Goal: Check status: Check status

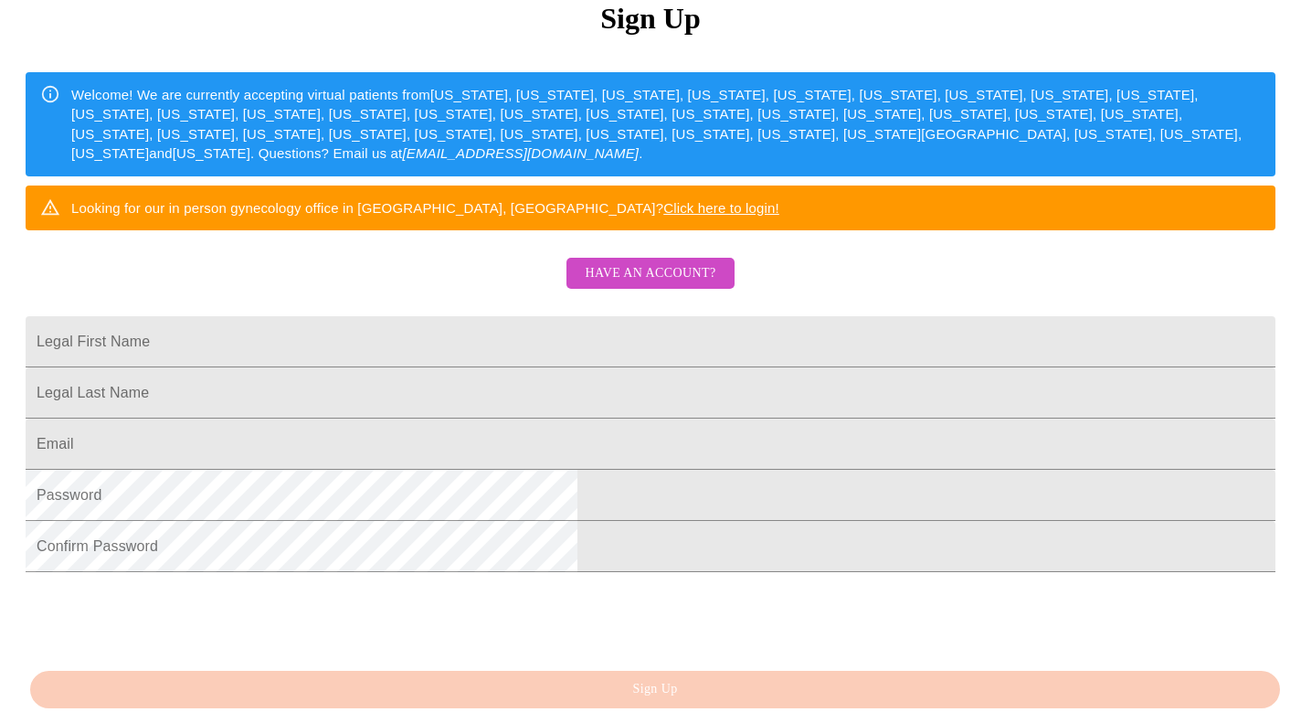
scroll to position [260, 0]
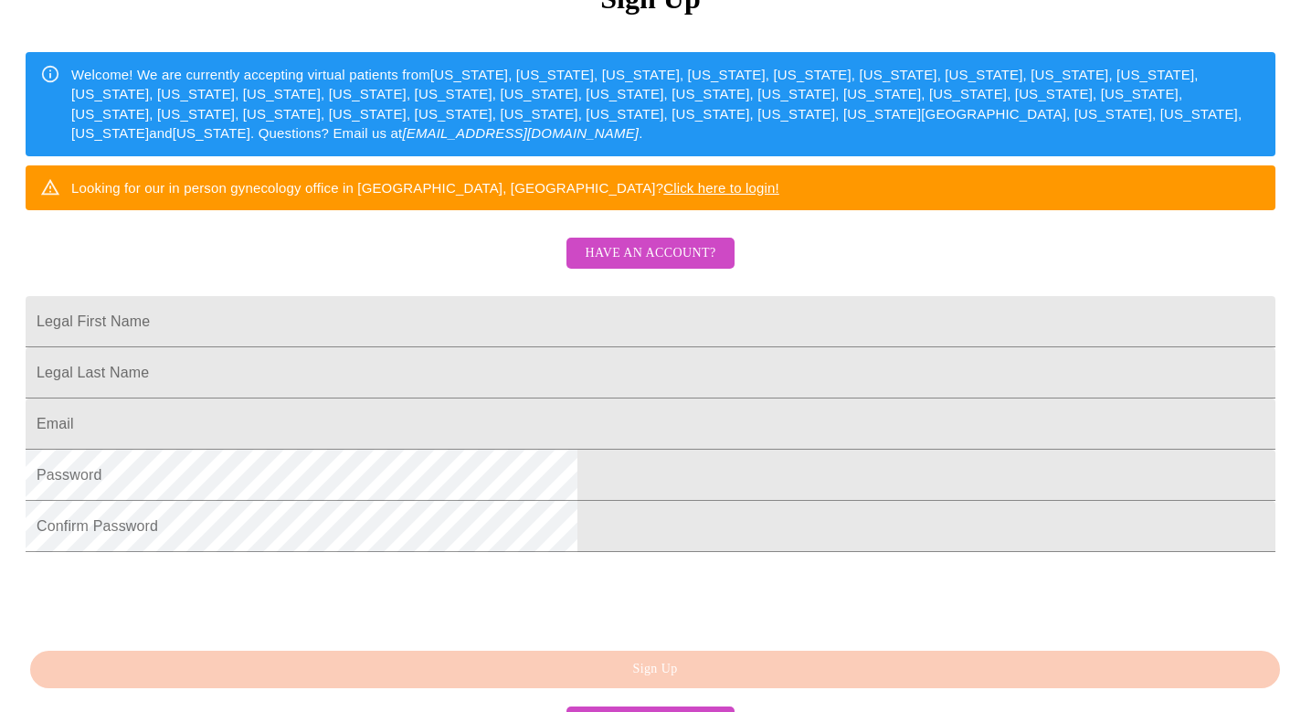
click at [635, 280] on div "MyMenopauseRx Sign Up Welcome! We are currently accepting virtual patients from…" at bounding box center [650, 245] width 1286 height 712
click at [634, 265] on span "Have an account?" at bounding box center [650, 253] width 131 height 23
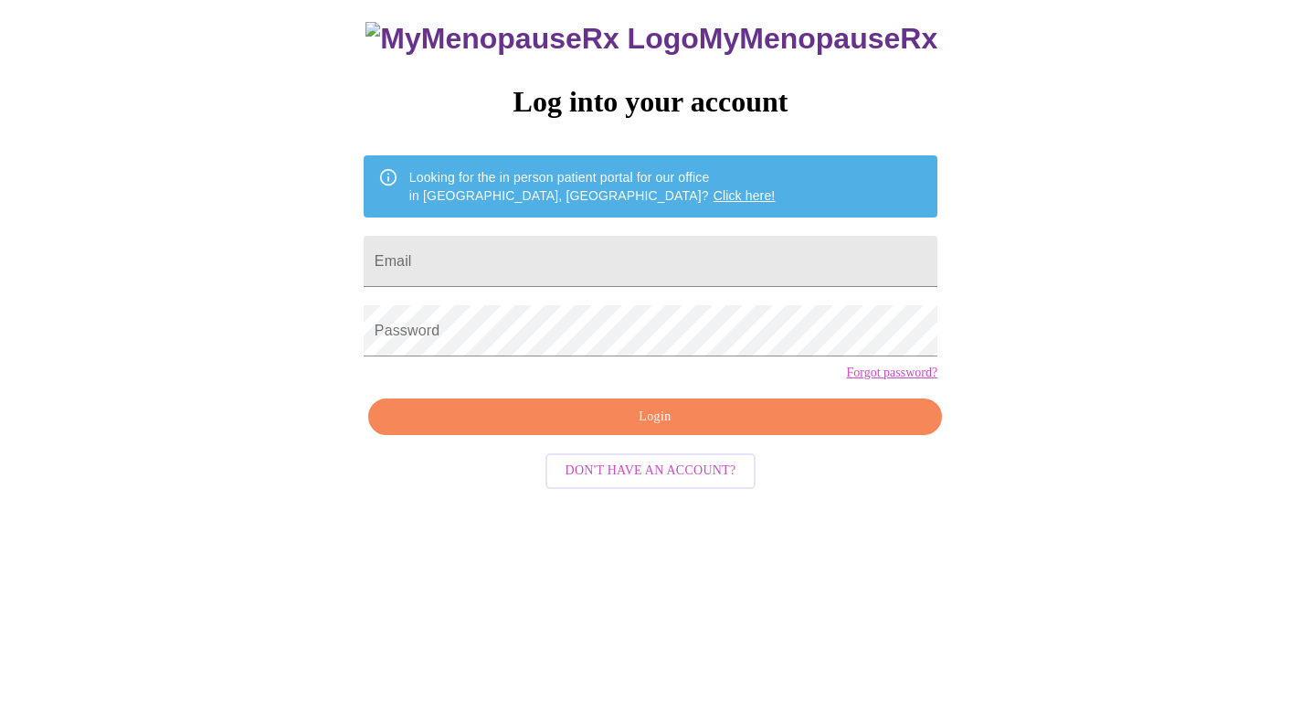
scroll to position [18, 0]
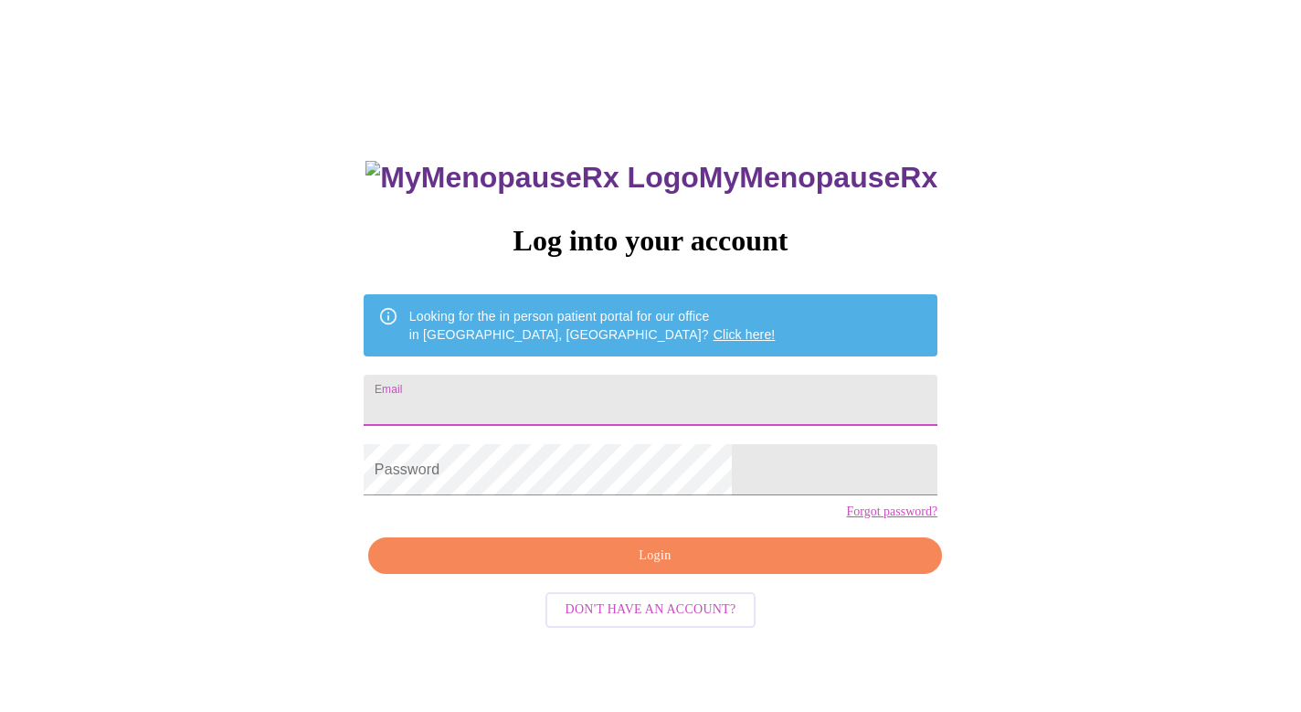
type input "[EMAIL_ADDRESS][DOMAIN_NAME]"
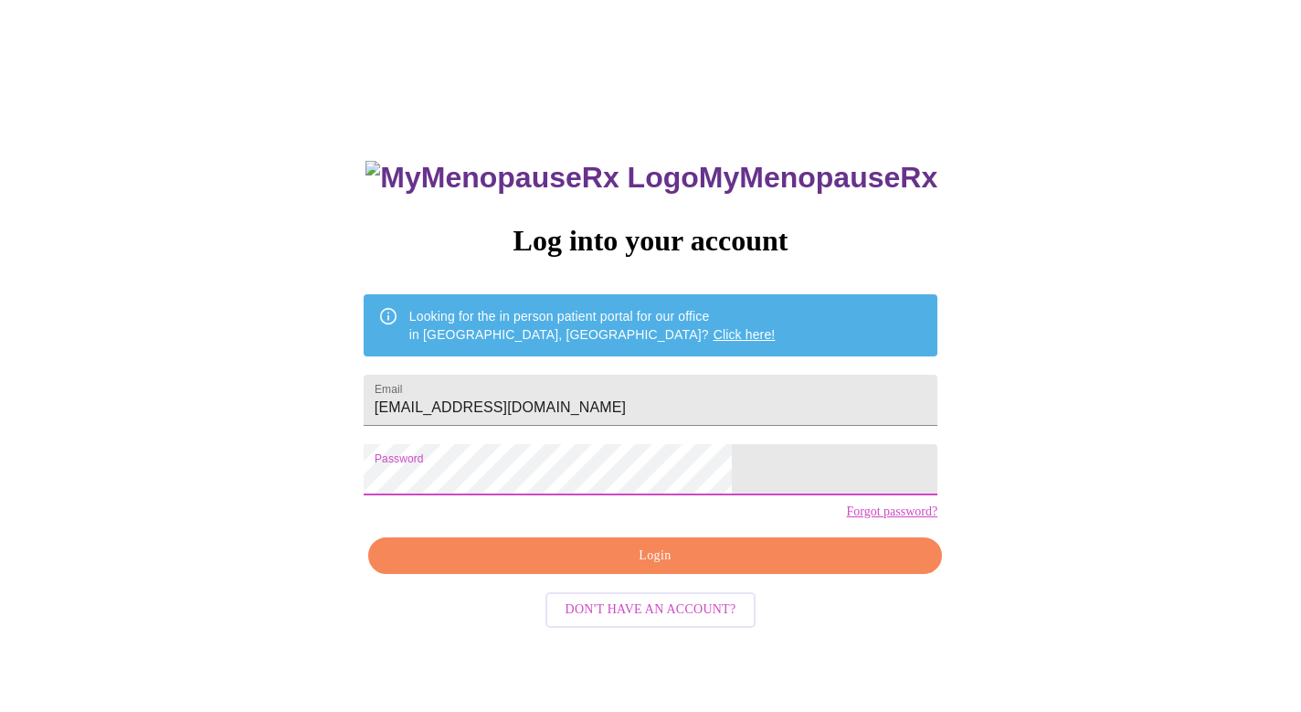
click at [587, 567] on span "Login" at bounding box center [655, 555] width 532 height 23
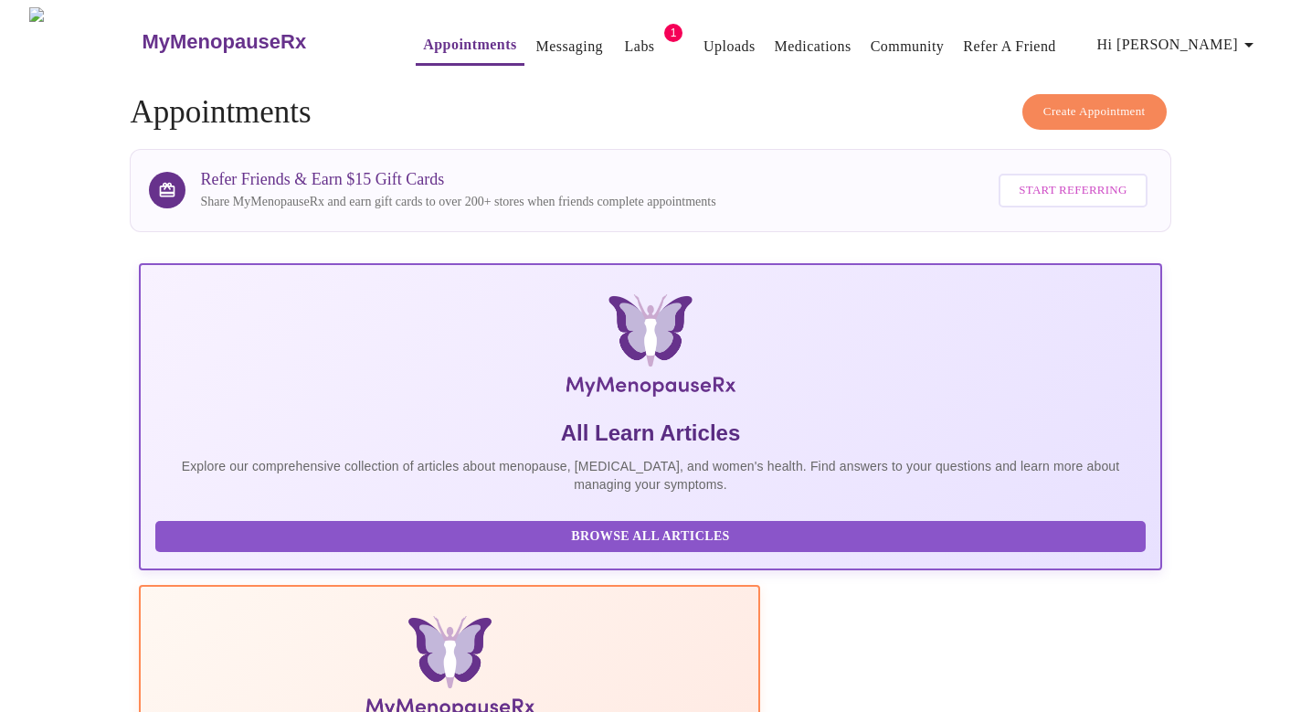
click at [625, 44] on link "Labs" at bounding box center [640, 47] width 30 height 26
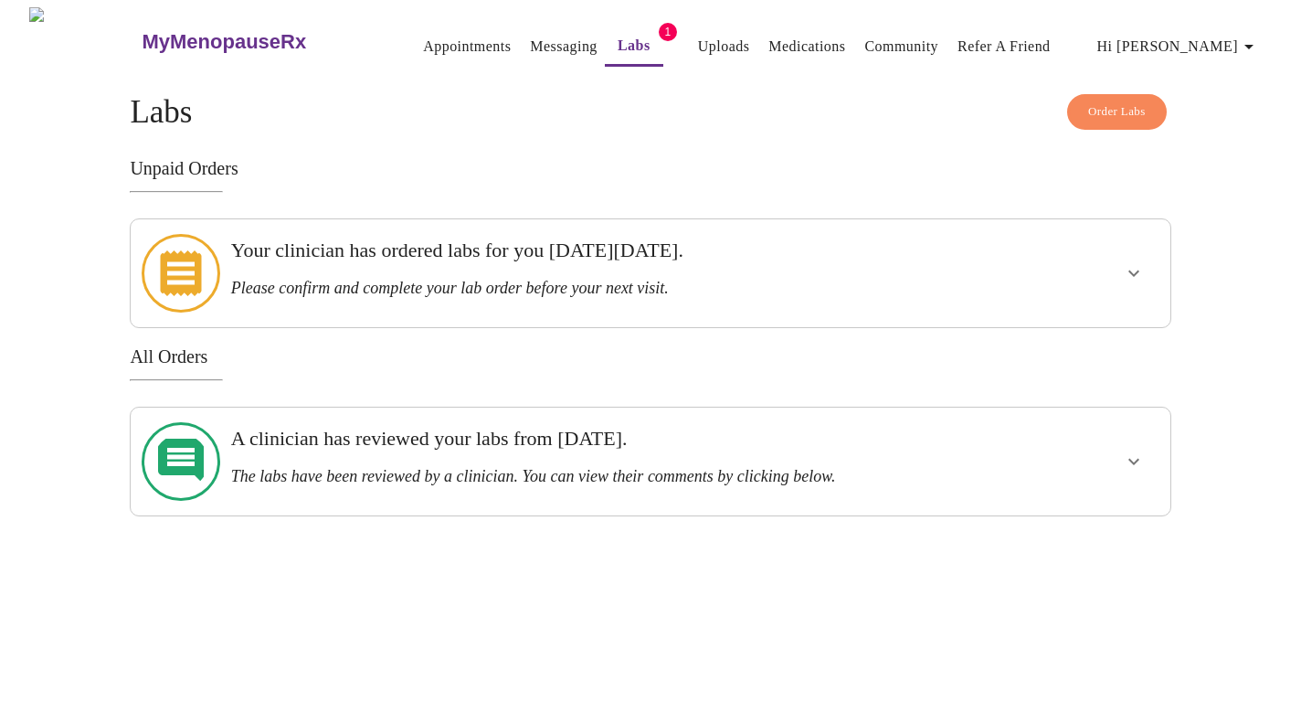
click at [456, 279] on h3 "Please confirm and complete your lab order before your next visit." at bounding box center [600, 288] width 739 height 19
click at [530, 40] on link "Messaging" at bounding box center [563, 47] width 67 height 26
click at [698, 41] on link "Uploads" at bounding box center [724, 47] width 52 height 26
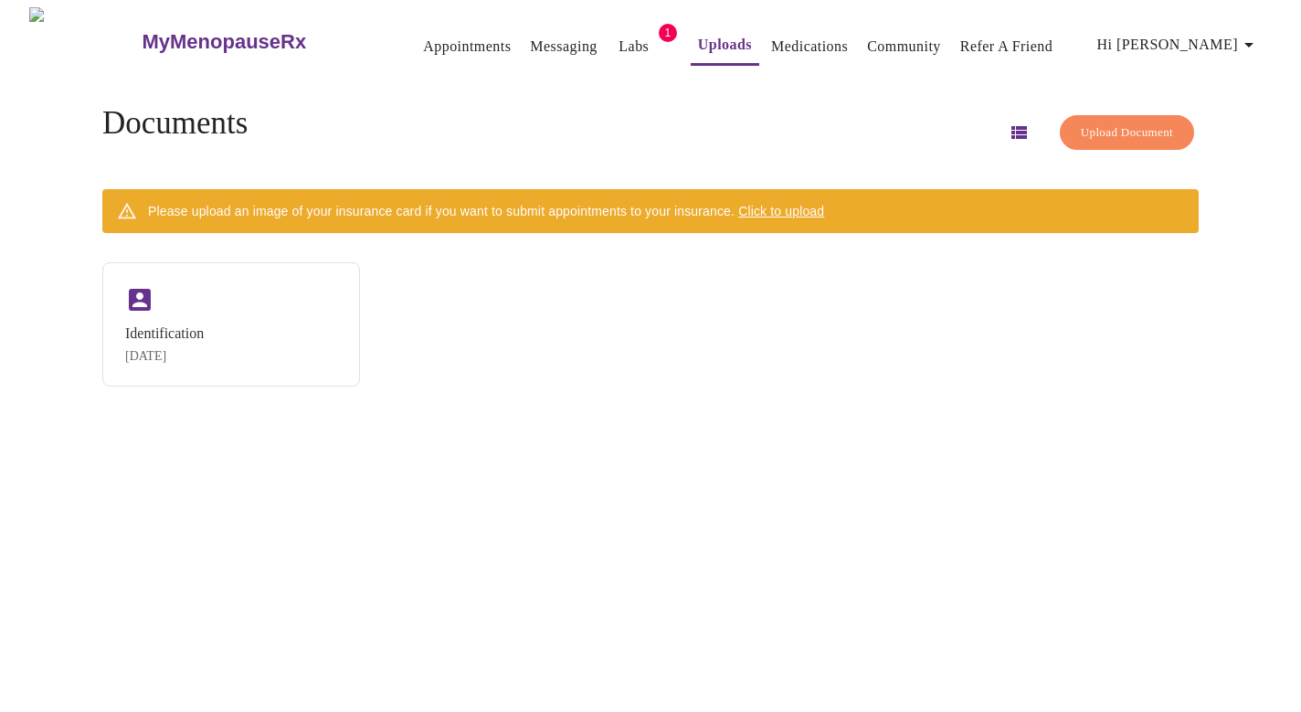
click at [771, 37] on link "Medications" at bounding box center [809, 47] width 77 height 26
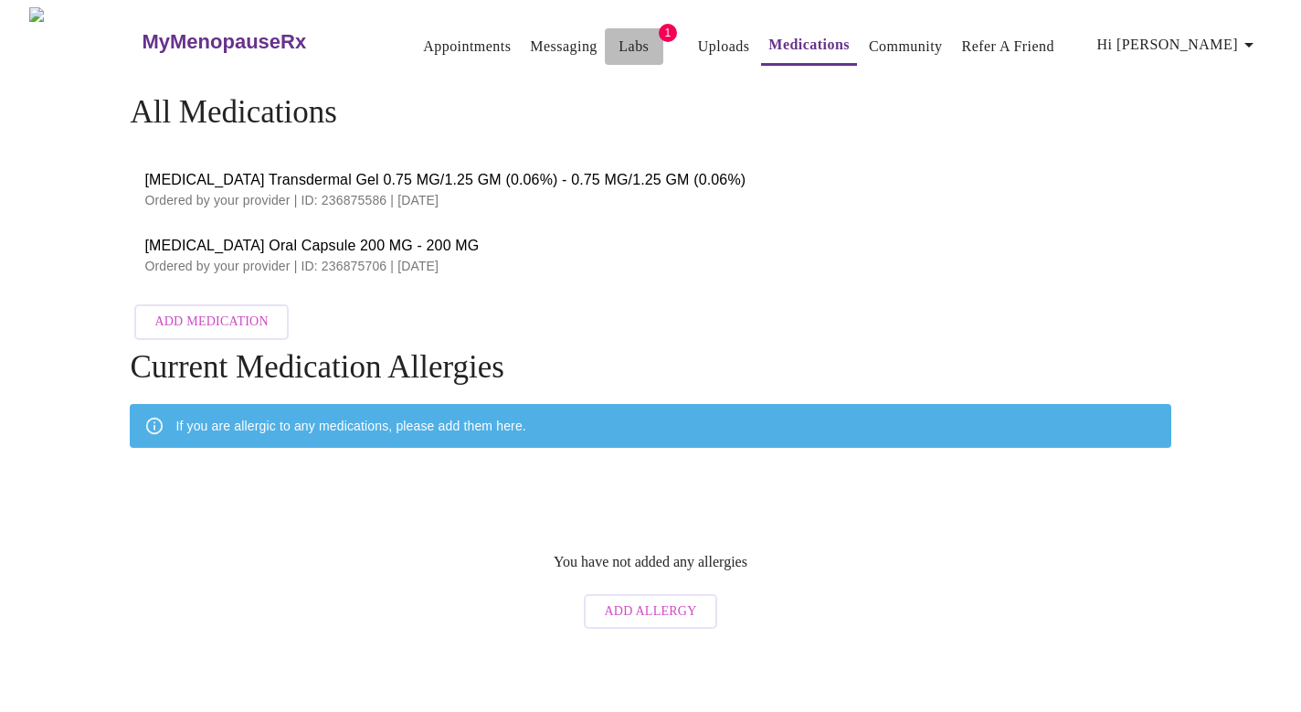
click at [618, 40] on link "Labs" at bounding box center [633, 47] width 30 height 26
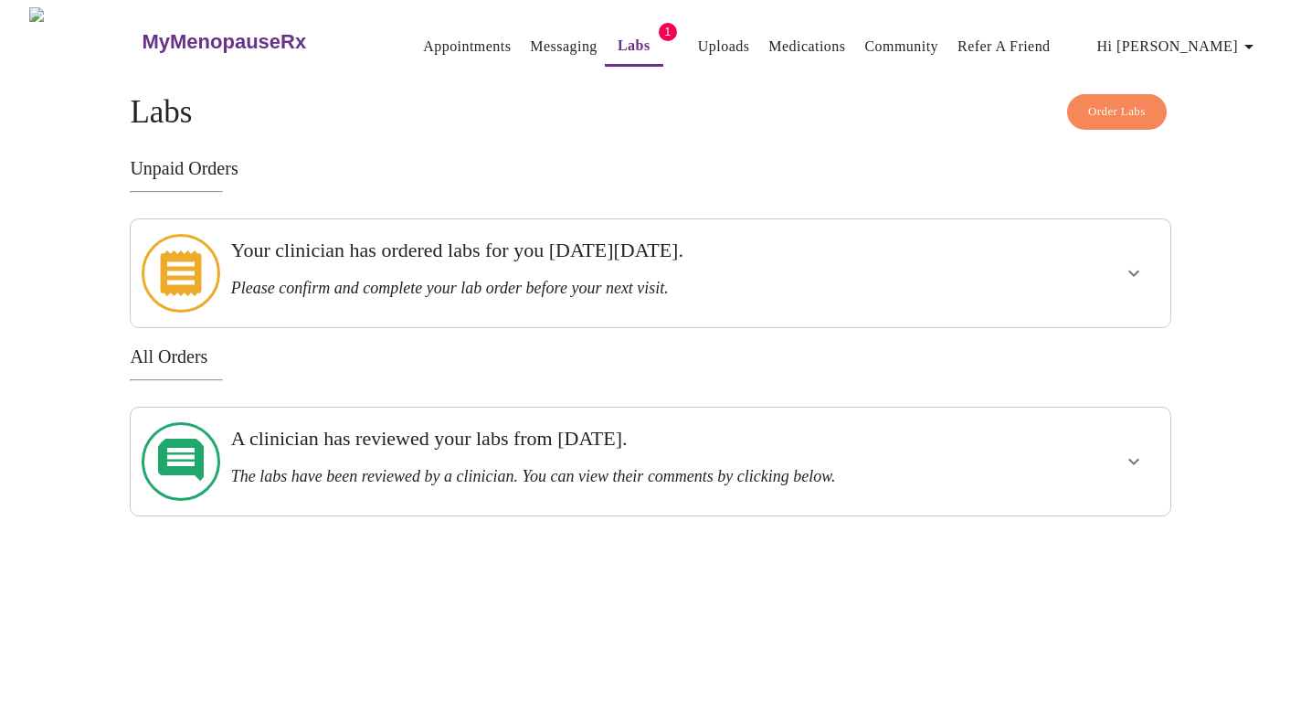
click at [533, 254] on h3 "Your clinician has ordered labs for you [DATE][DATE]." at bounding box center [600, 250] width 739 height 24
click at [1134, 262] on icon "show more" at bounding box center [1134, 273] width 22 height 22
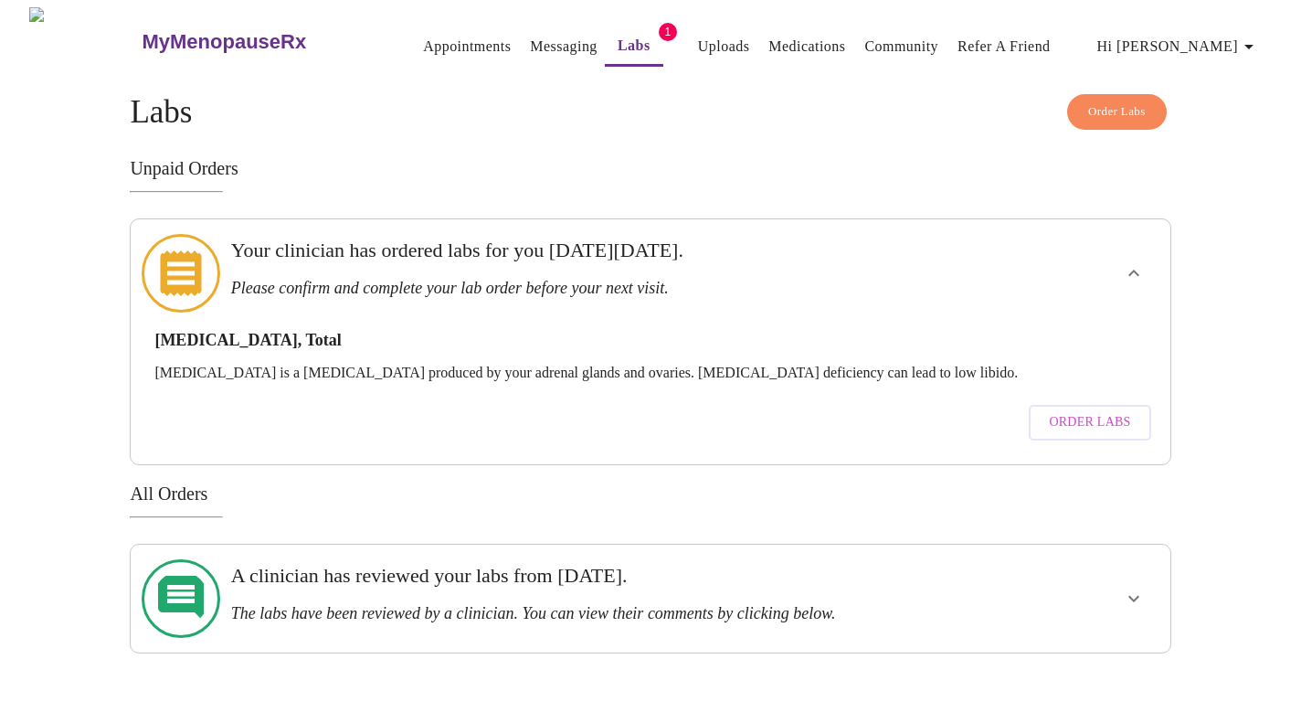
click at [1130, 587] on icon "show more" at bounding box center [1134, 598] width 22 height 22
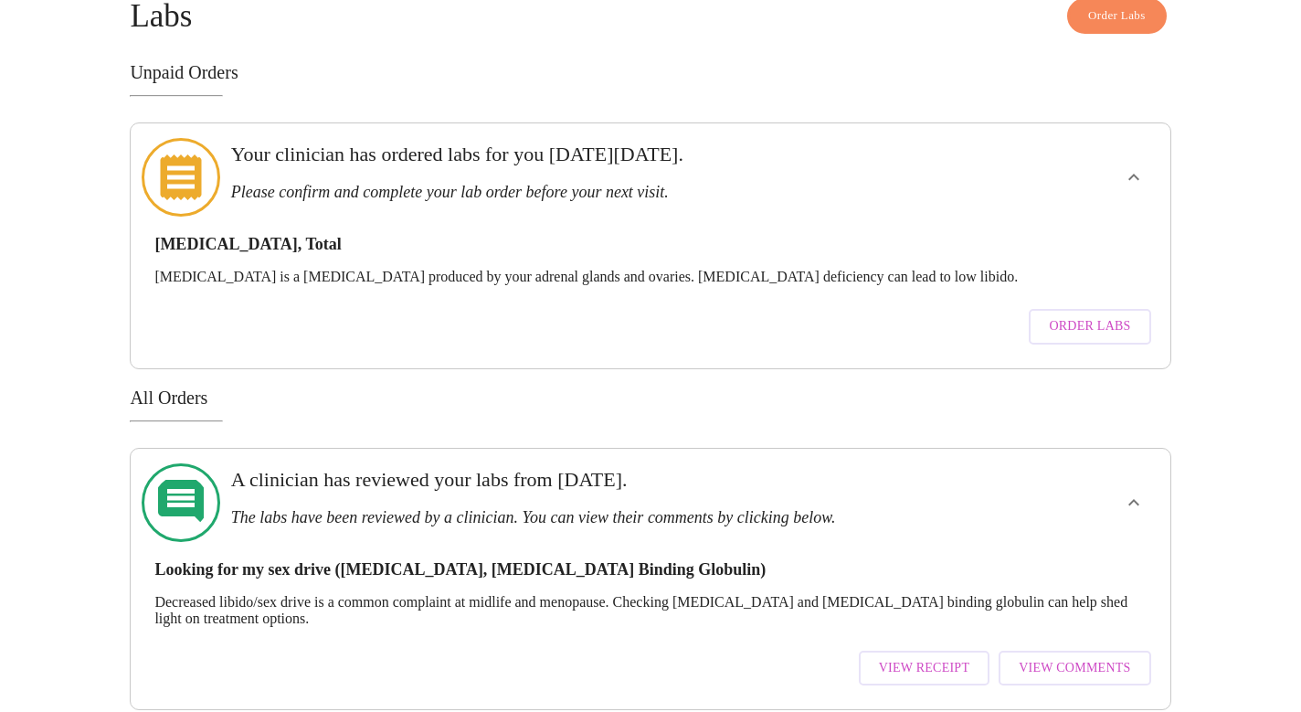
scroll to position [90, 0]
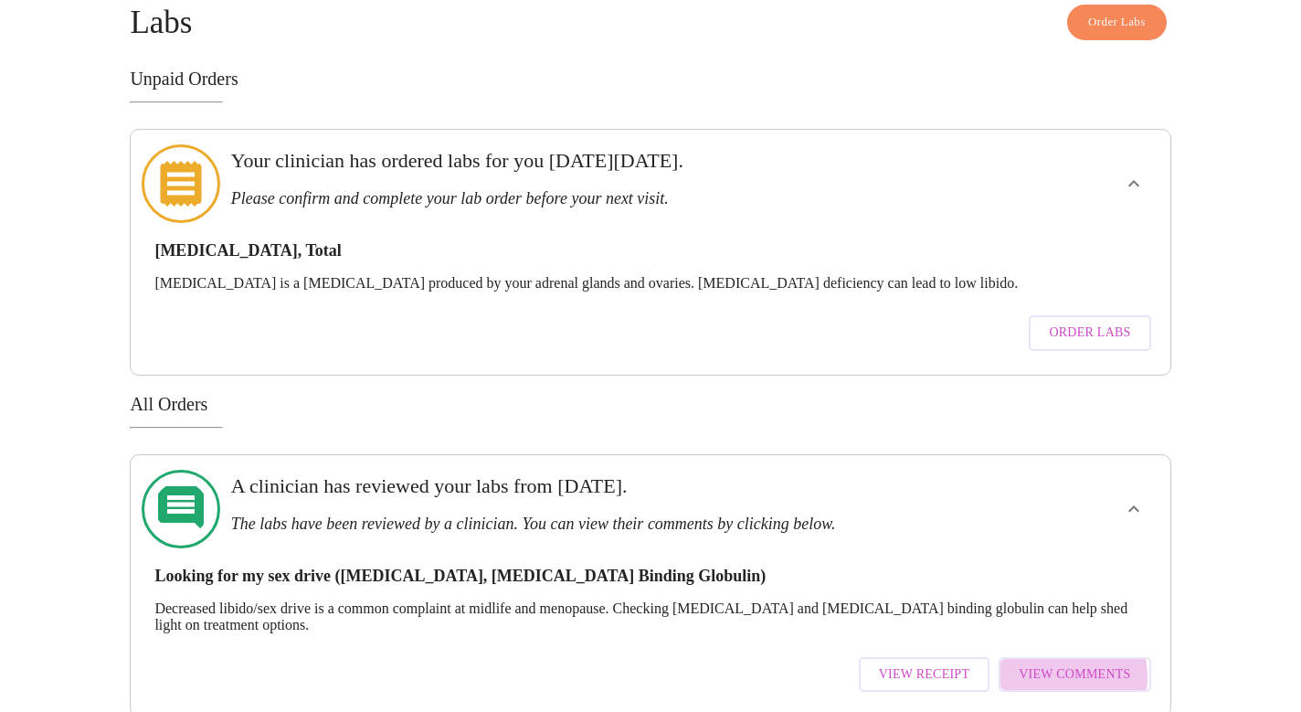
click at [1058, 663] on span "View Comments" at bounding box center [1074, 674] width 111 height 23
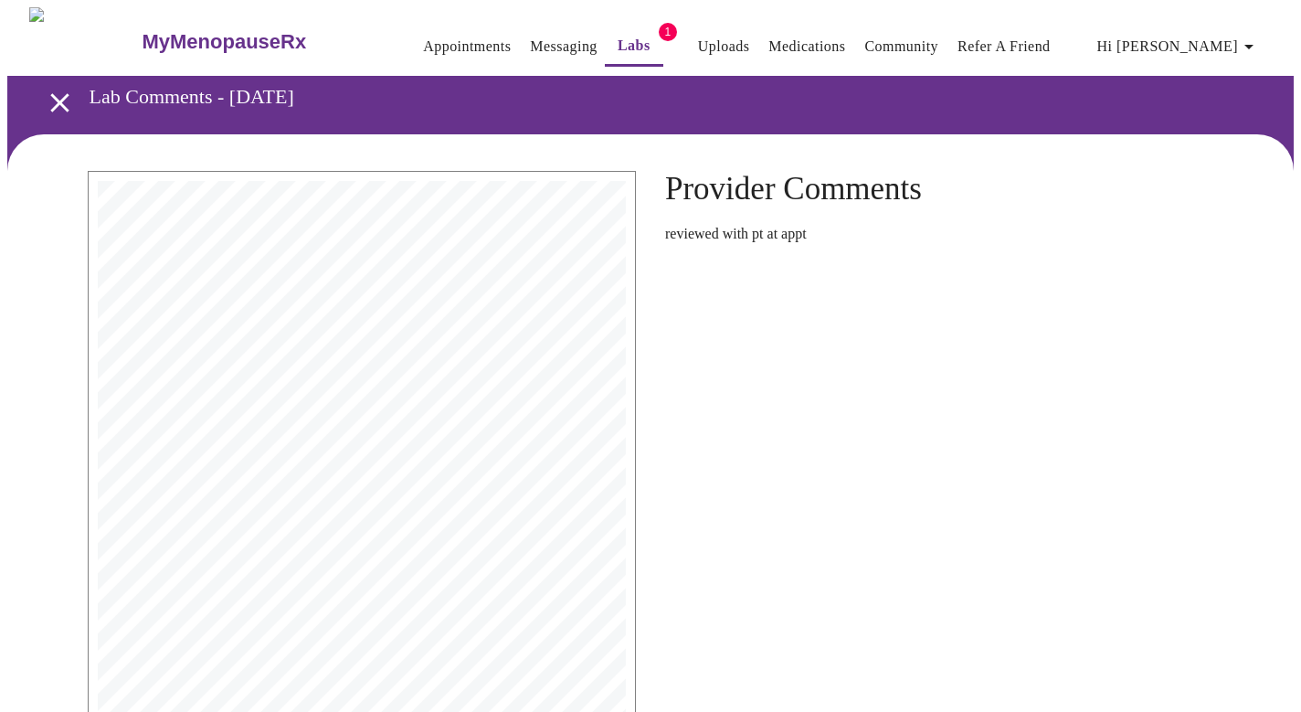
click at [862, 192] on h4 "Provider Comments" at bounding box center [939, 189] width 548 height 37
click at [776, 229] on p "reviewed with pt at appt" at bounding box center [939, 234] width 548 height 16
click at [423, 34] on link "Appointments" at bounding box center [467, 47] width 88 height 26
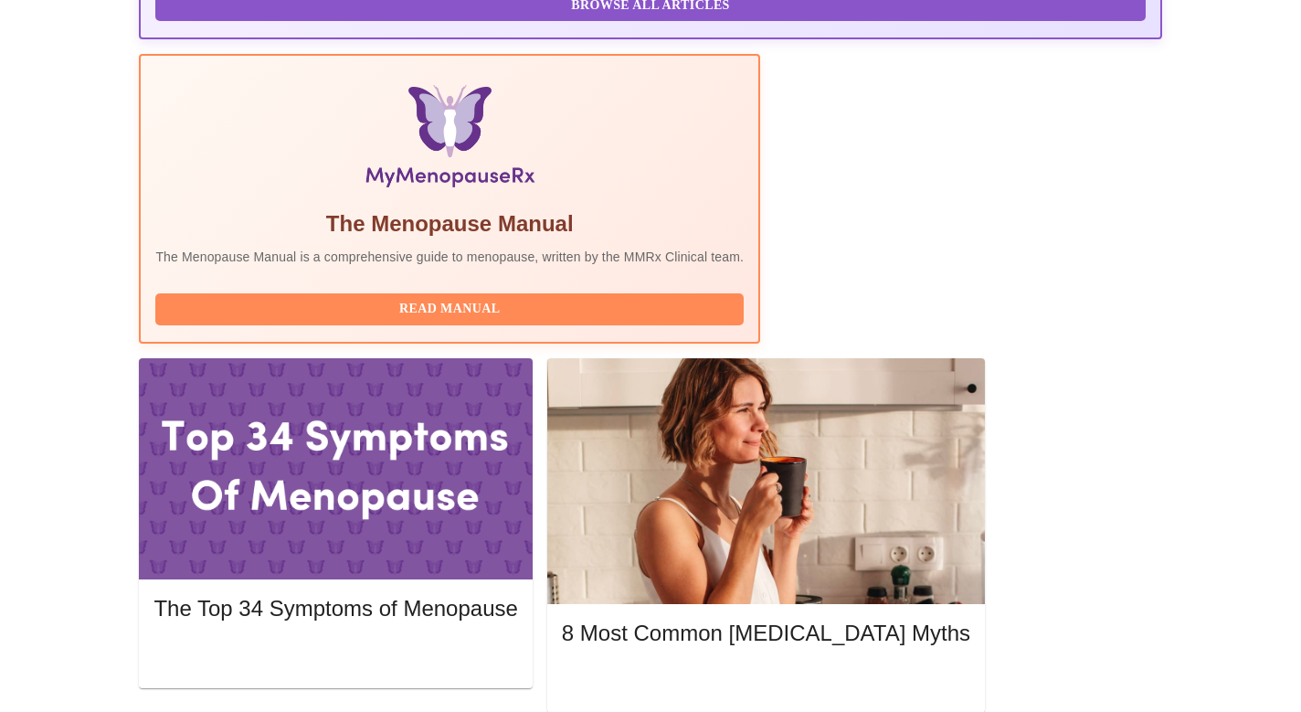
scroll to position [525, 0]
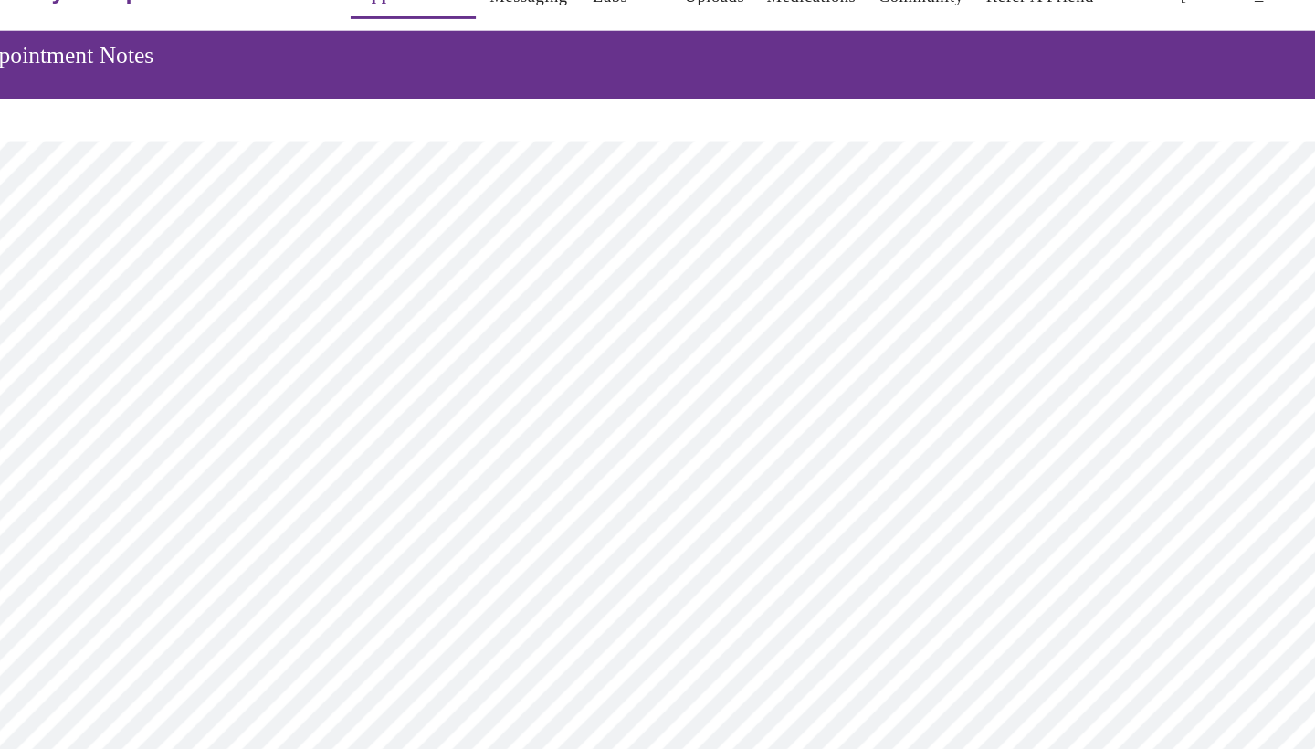
scroll to position [10, 0]
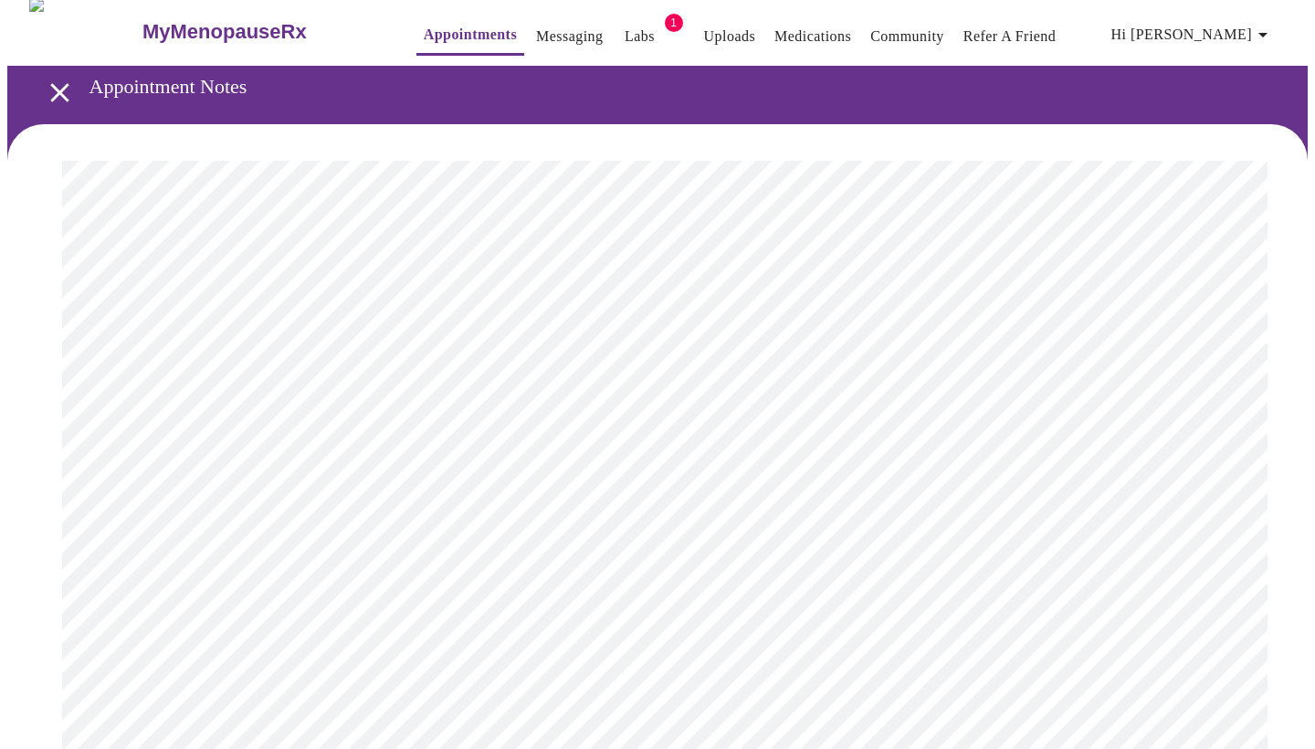
click at [625, 27] on link "Labs" at bounding box center [640, 37] width 30 height 26
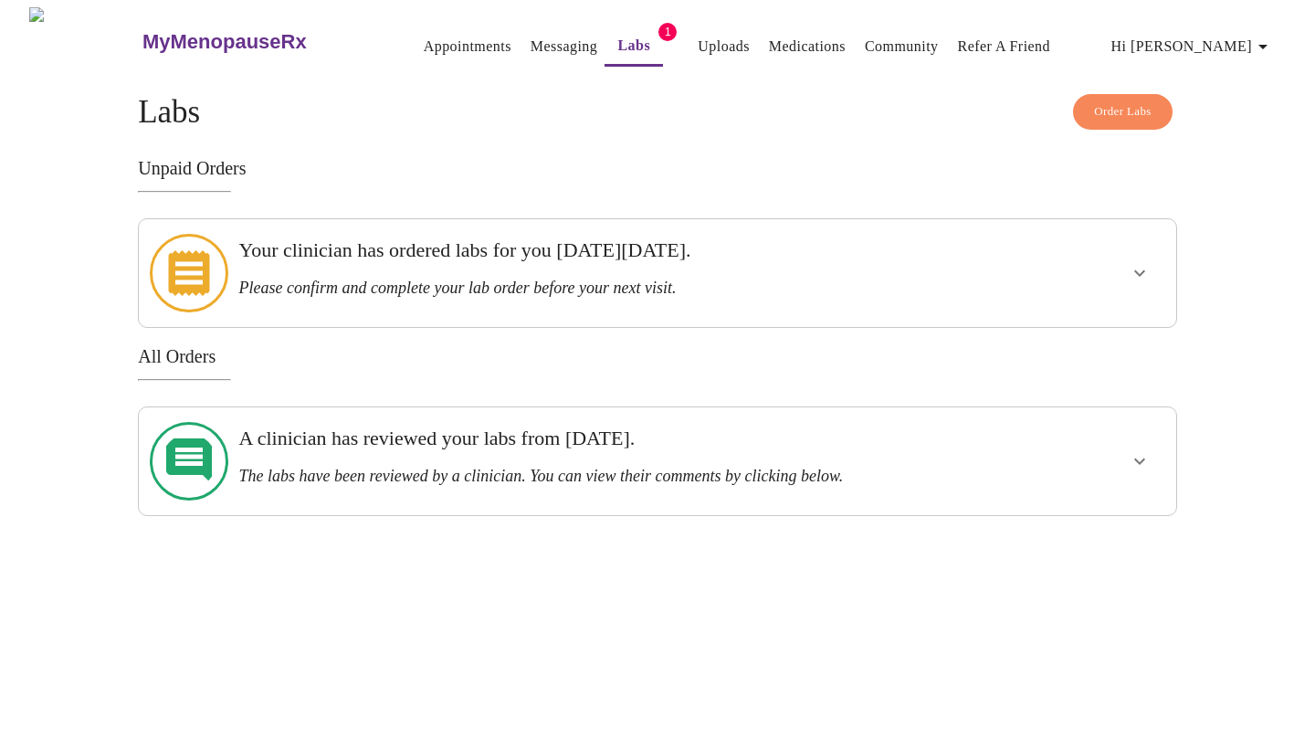
click at [428, 291] on div "Your clinician has ordered labs for you [DATE][DATE]. Please confirm and comple…" at bounding box center [607, 273] width 753 height 93
click at [1149, 450] on icon "show more" at bounding box center [1140, 461] width 22 height 22
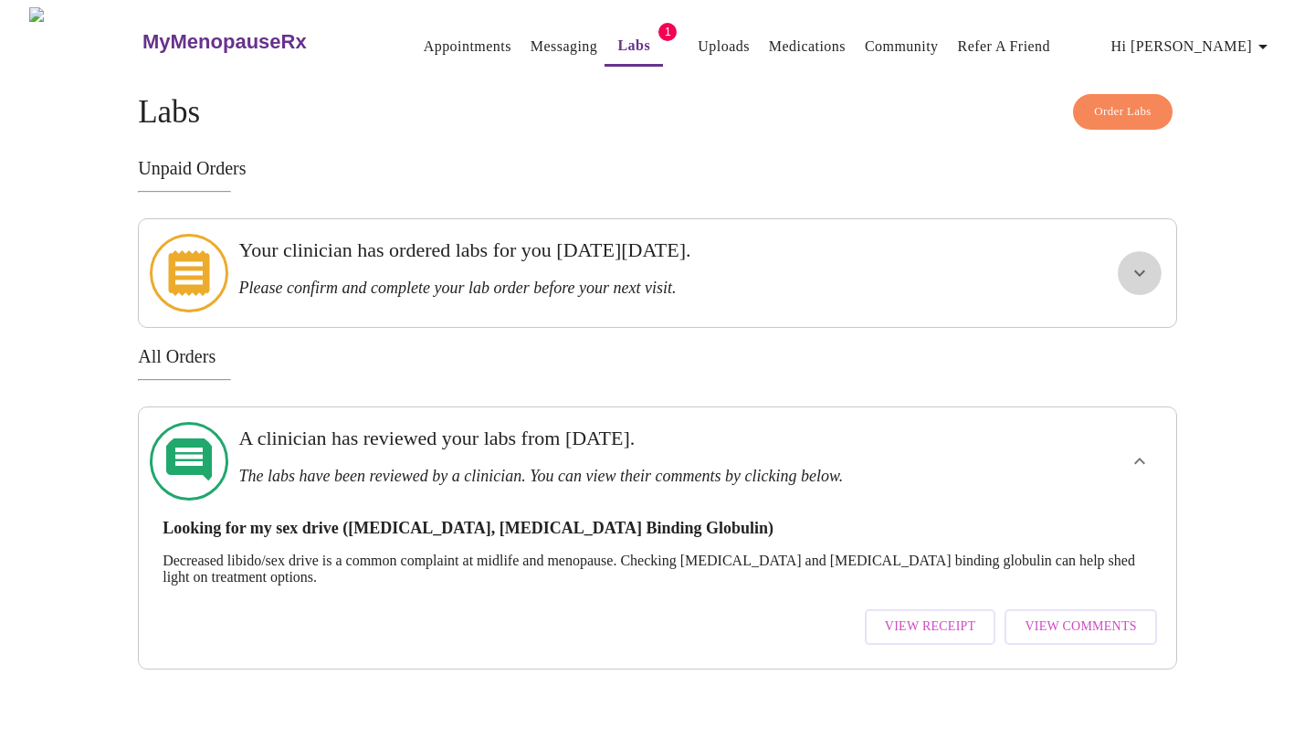
click at [1144, 269] on icon "show more" at bounding box center [1140, 273] width 22 height 22
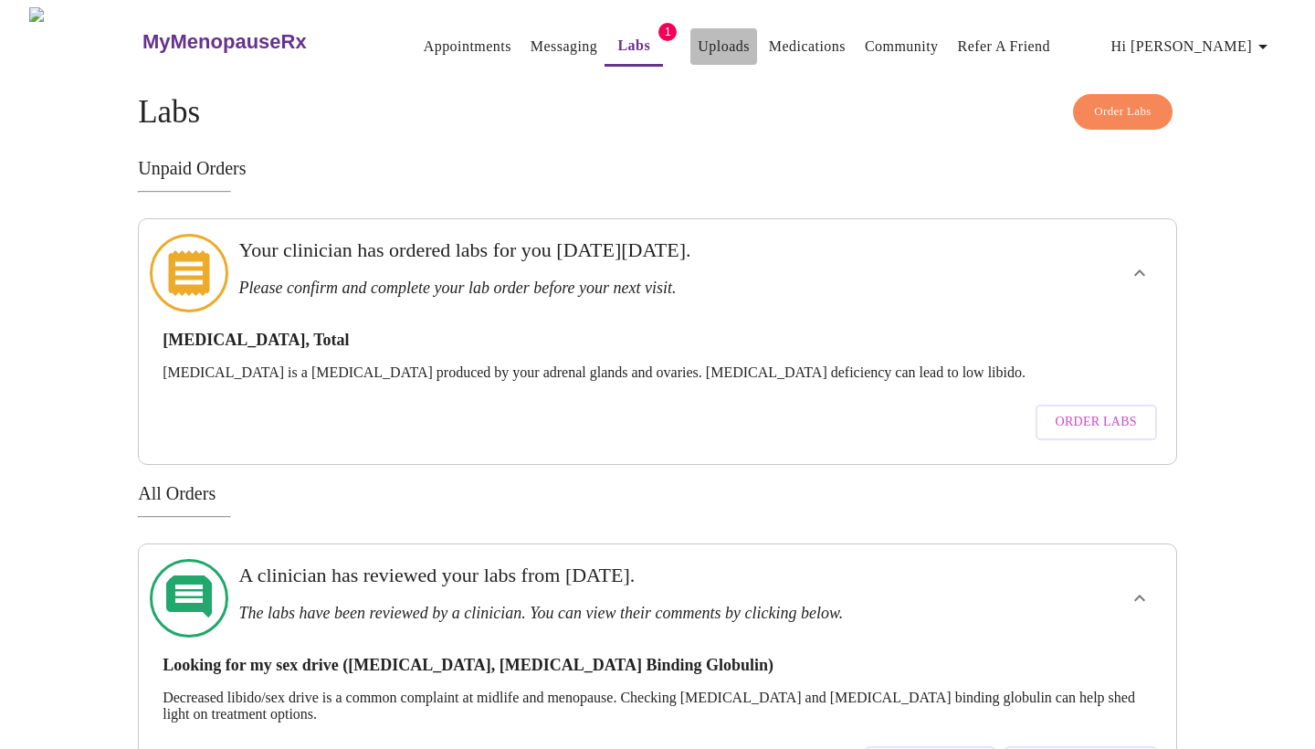
click at [703, 37] on link "Uploads" at bounding box center [724, 47] width 52 height 26
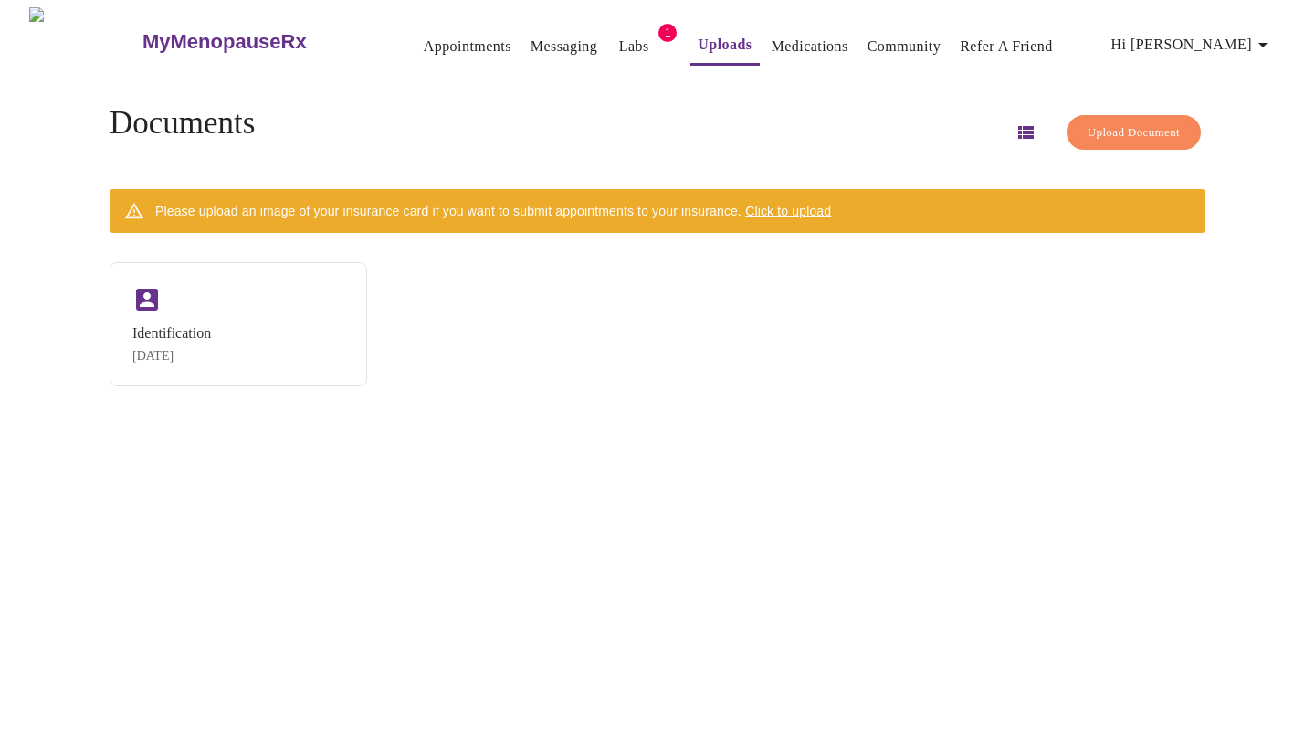
click at [543, 43] on link "Messaging" at bounding box center [564, 47] width 67 height 26
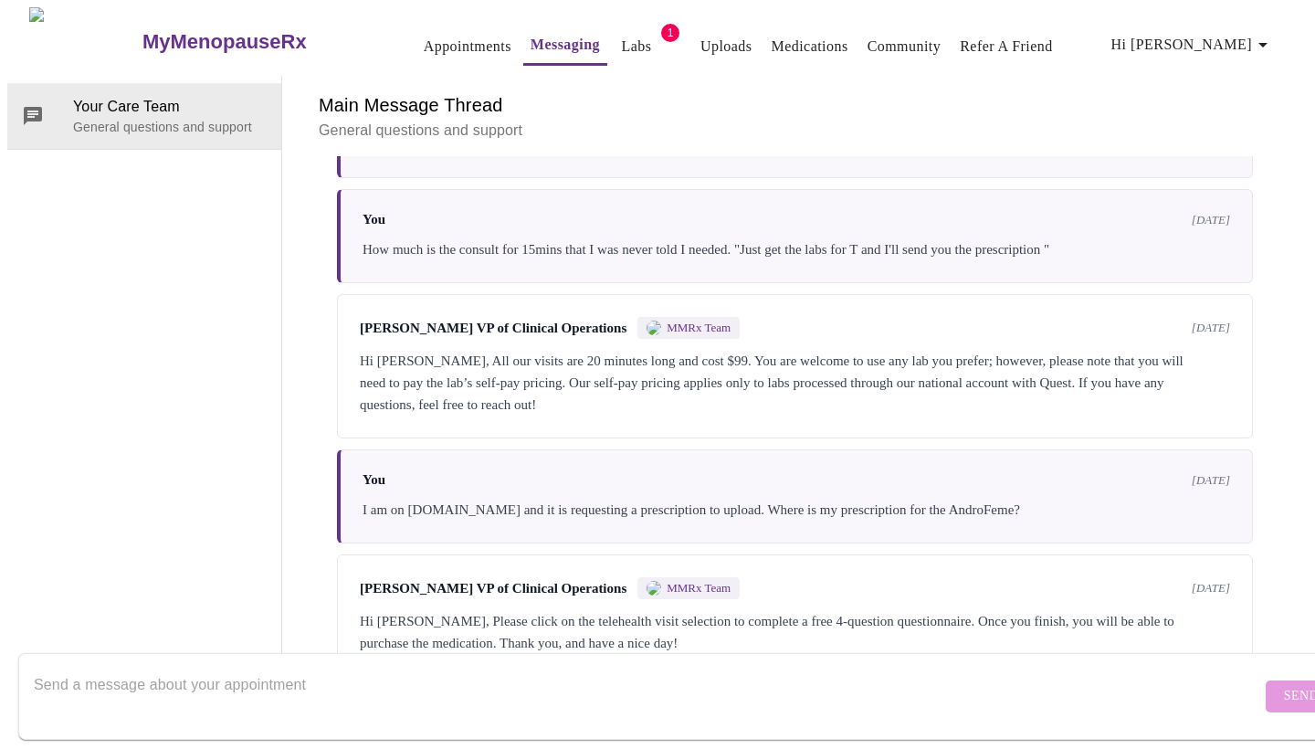
scroll to position [3630, 0]
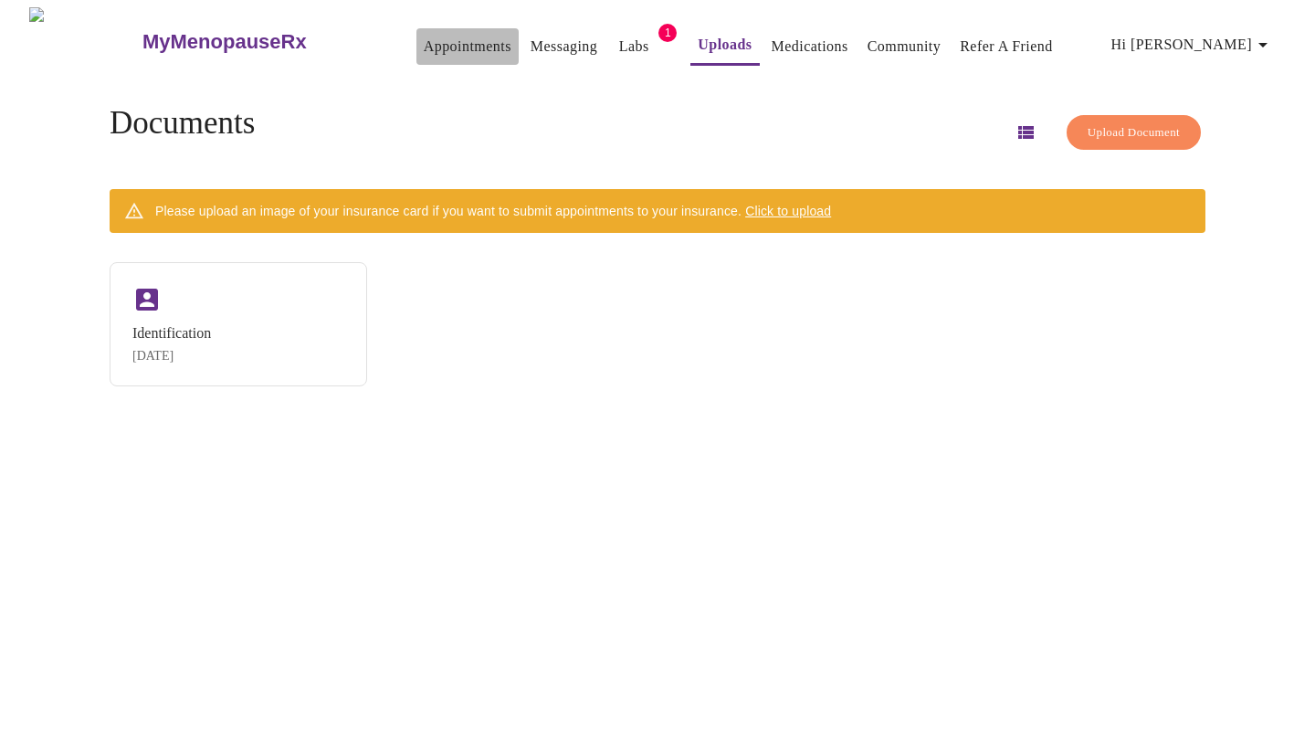
click at [424, 40] on link "Appointments" at bounding box center [468, 47] width 88 height 26
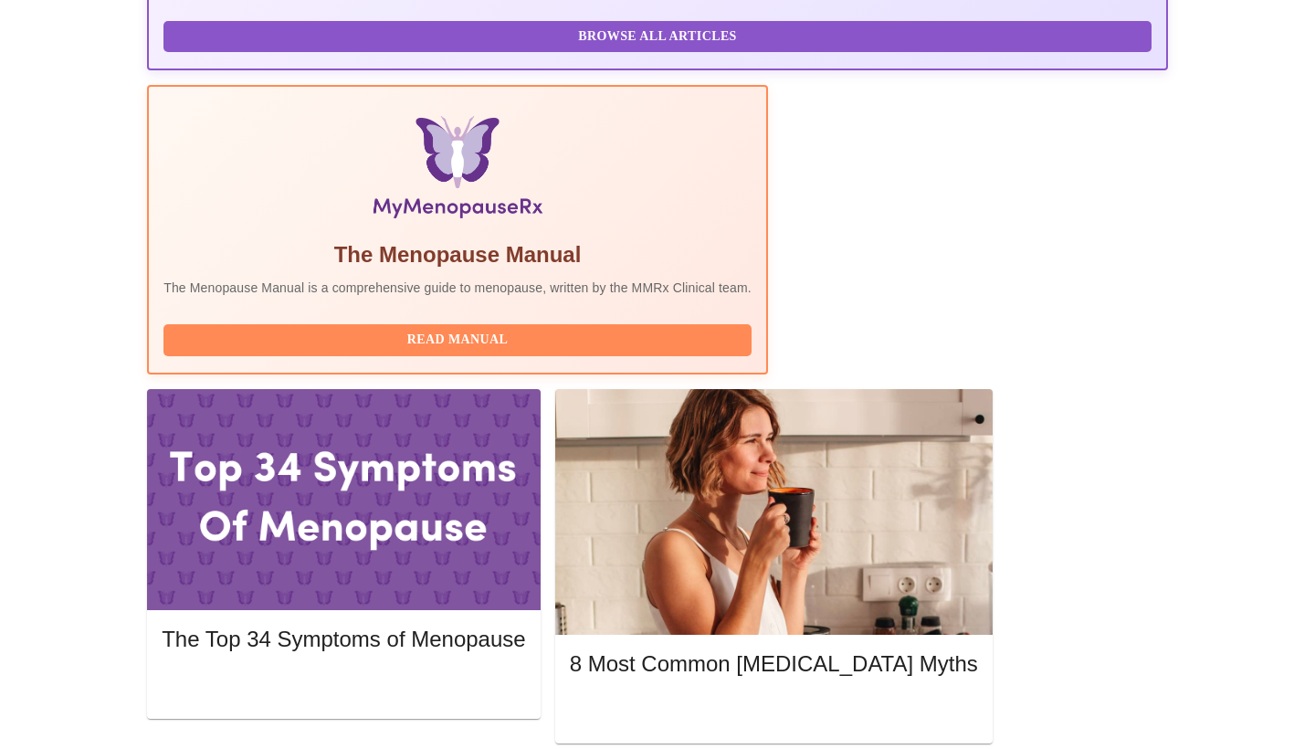
scroll to position [501, 0]
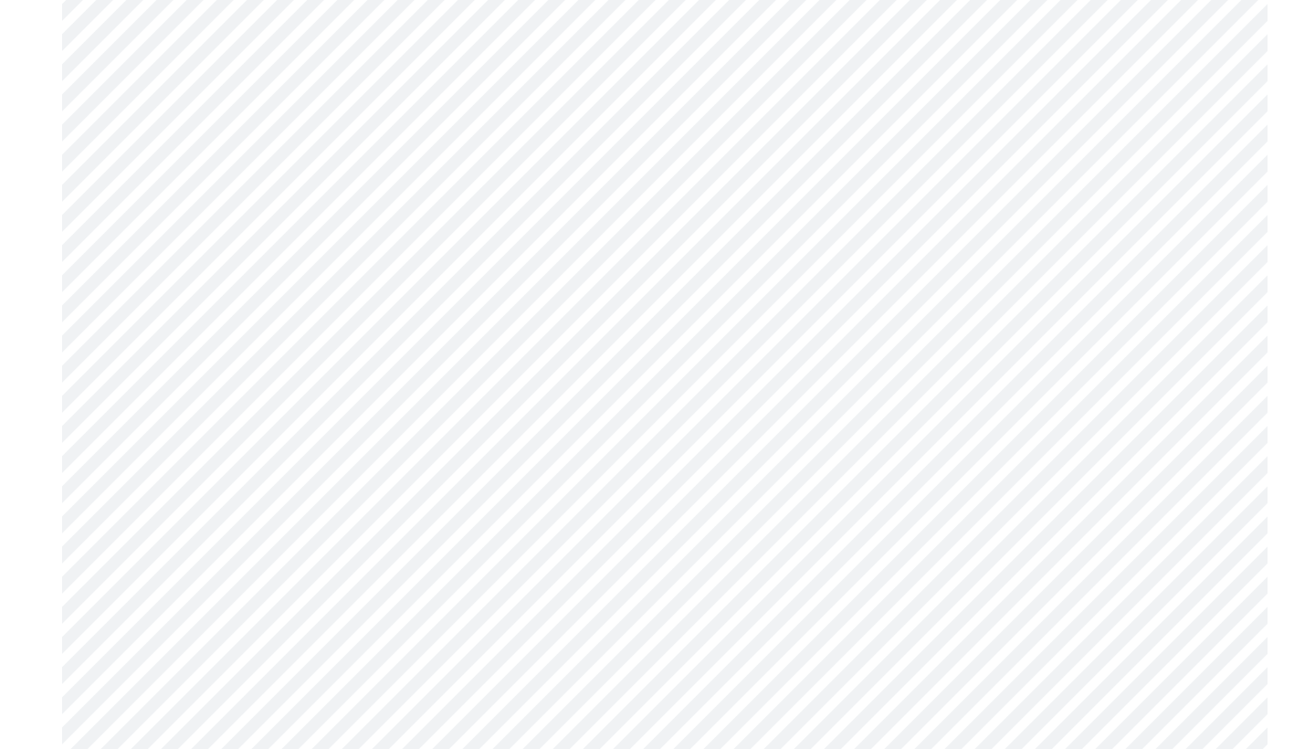
scroll to position [5200, 0]
